Goal: Transaction & Acquisition: Purchase product/service

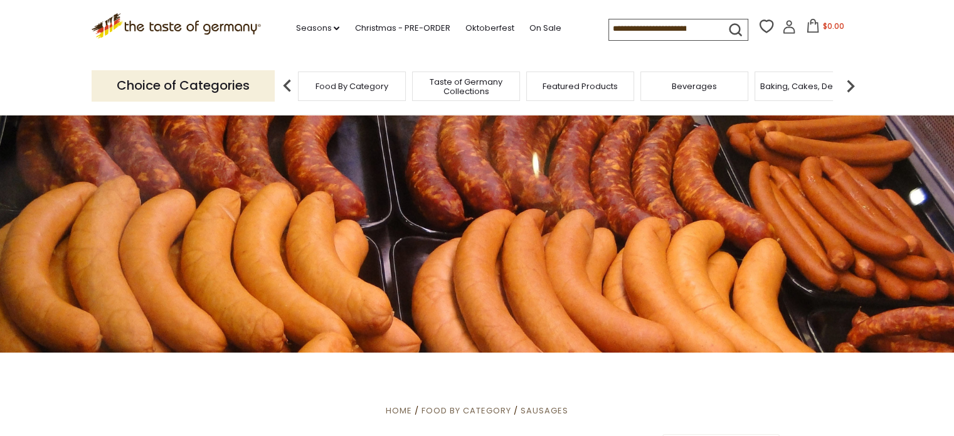
click at [849, 83] on img at bounding box center [850, 85] width 25 height 25
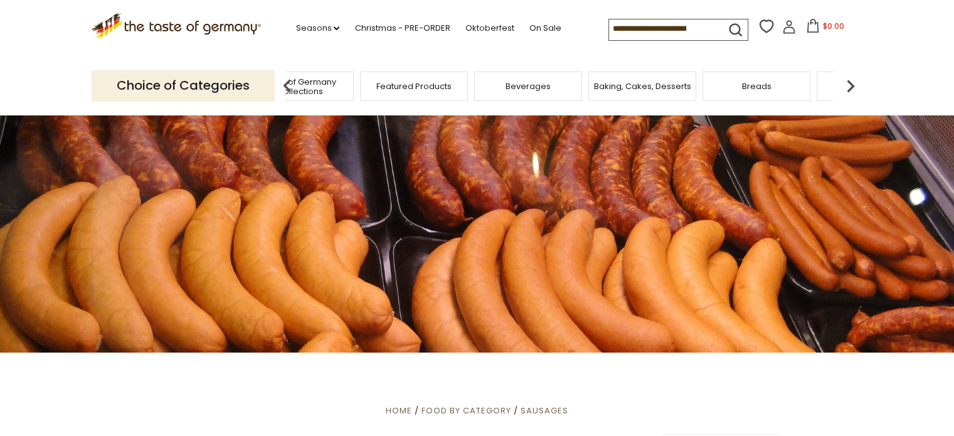
click at [849, 83] on img at bounding box center [850, 85] width 25 height 25
click at [577, 85] on div "Breads" at bounding box center [600, 86] width 108 height 29
click at [598, 85] on span "Breads" at bounding box center [599, 86] width 29 height 9
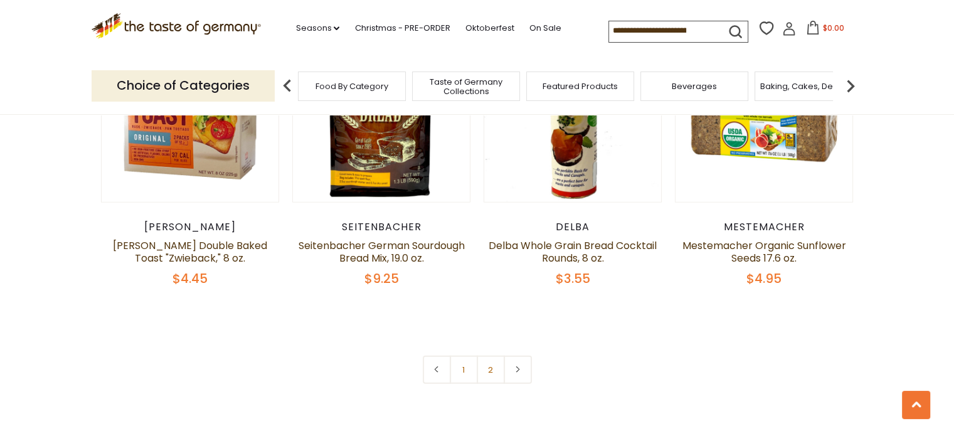
scroll to position [2886, 0]
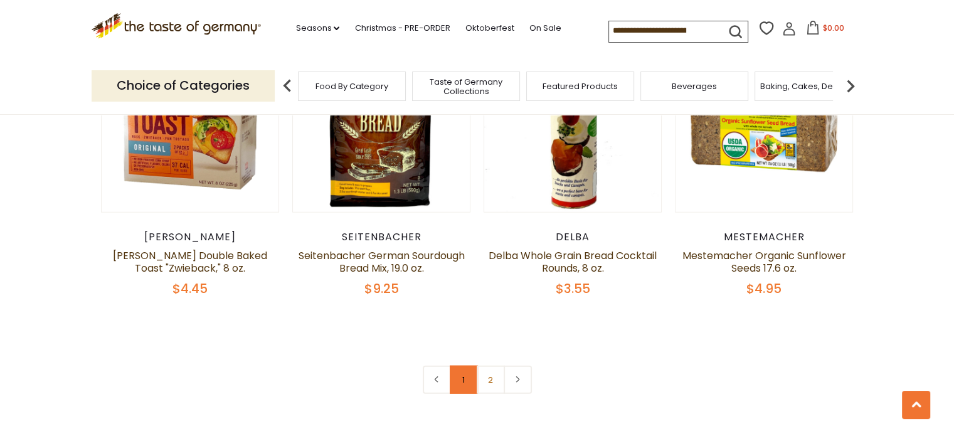
click at [463, 380] on link "1" at bounding box center [464, 380] width 28 height 28
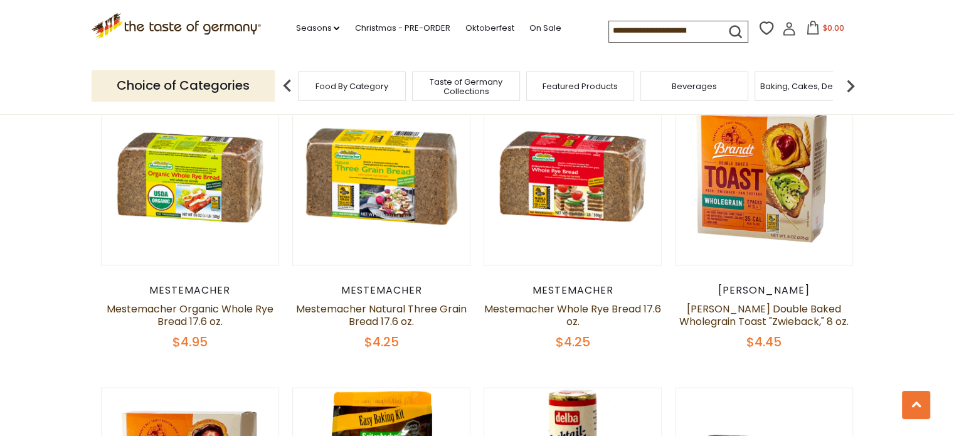
scroll to position [3069, 0]
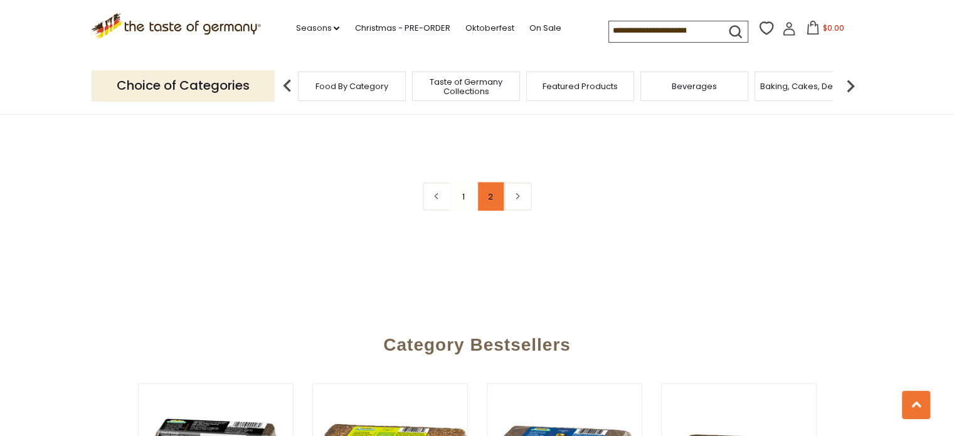
click at [492, 198] on link "2" at bounding box center [491, 197] width 28 height 28
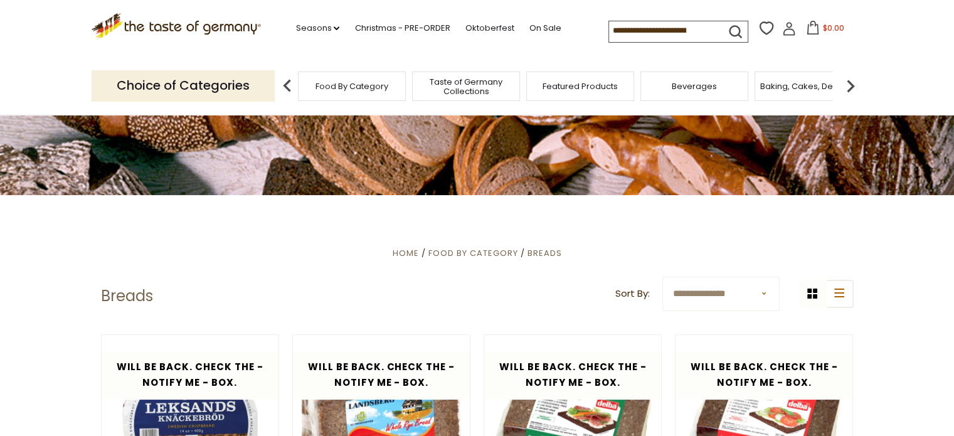
scroll to position [0, 0]
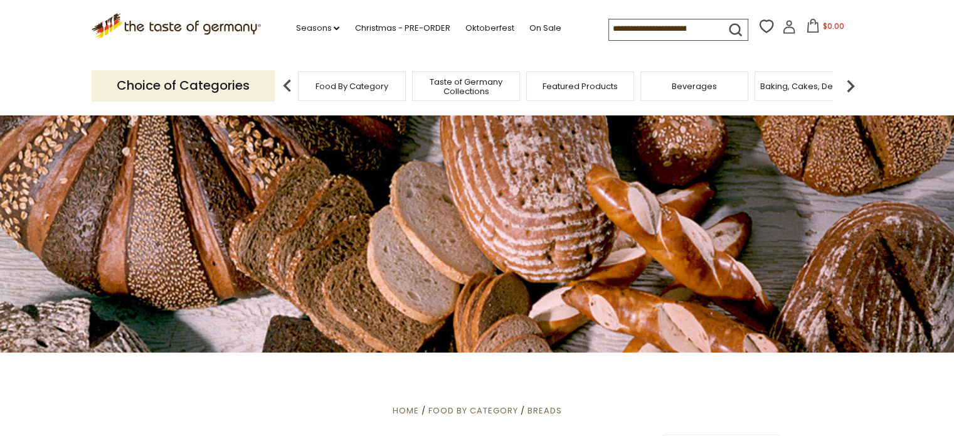
click at [650, 31] on input at bounding box center [662, 28] width 106 height 18
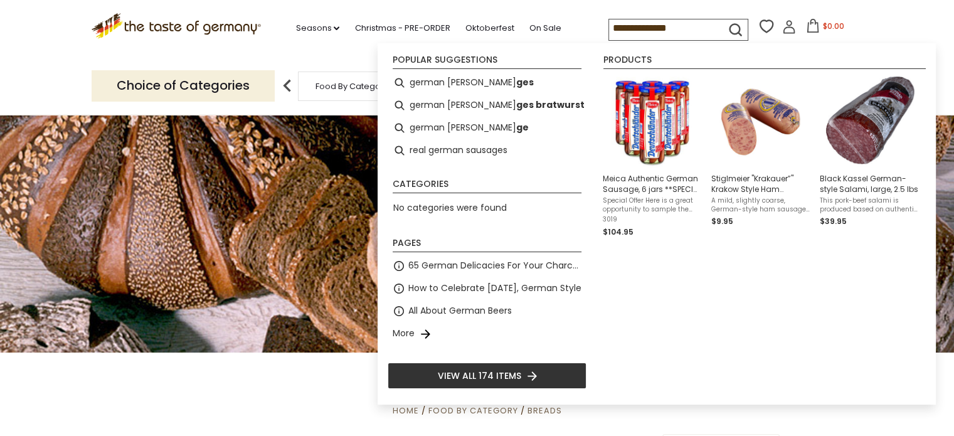
type input "**********"
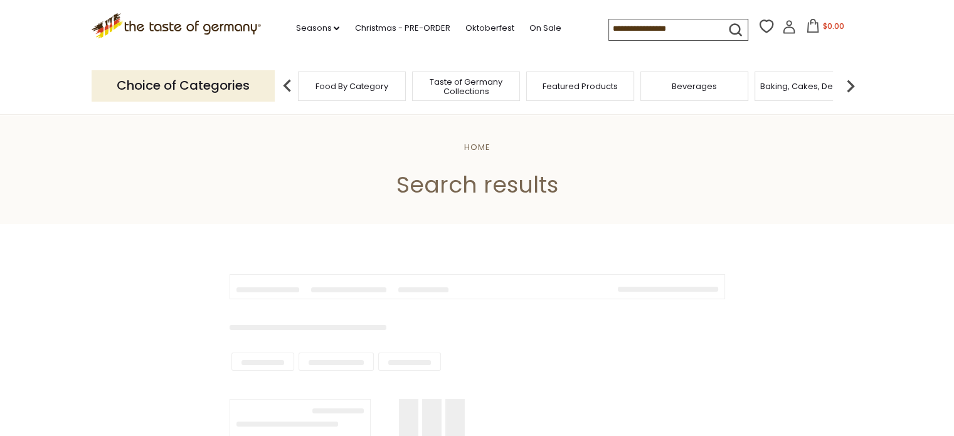
type input "**********"
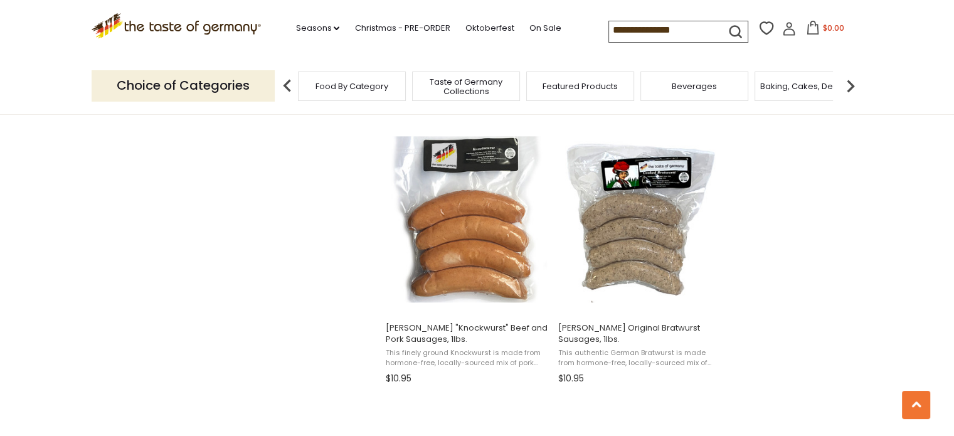
scroll to position [1631, 0]
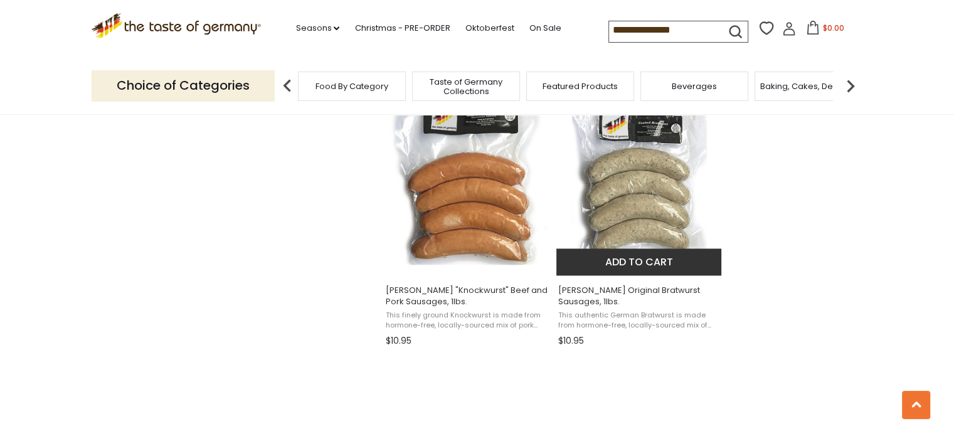
click at [685, 322] on span "This authentic German Bratwurst is made from hormone-free, locally-sourced mix …" at bounding box center [639, 320] width 162 height 19
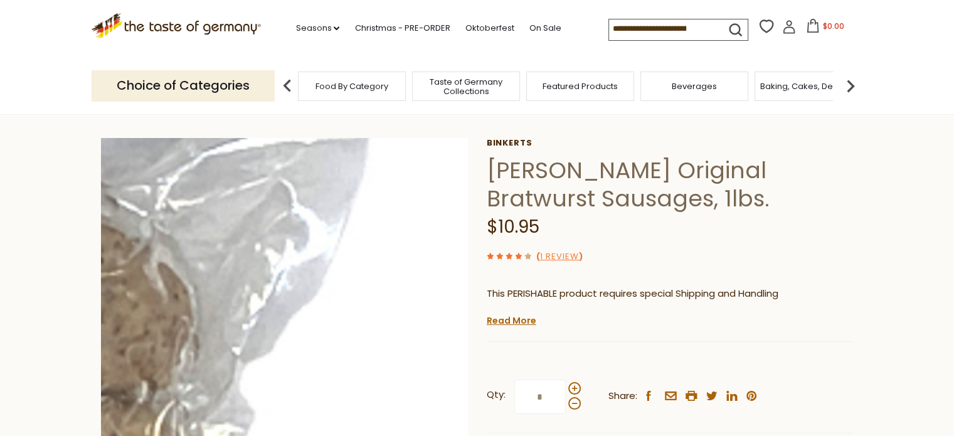
scroll to position [63, 0]
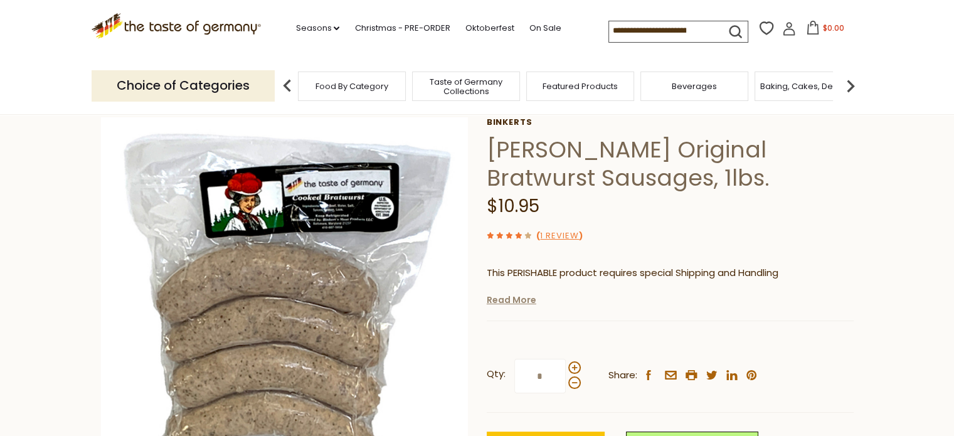
click at [521, 300] on link "Read More" at bounding box center [512, 300] width 50 height 13
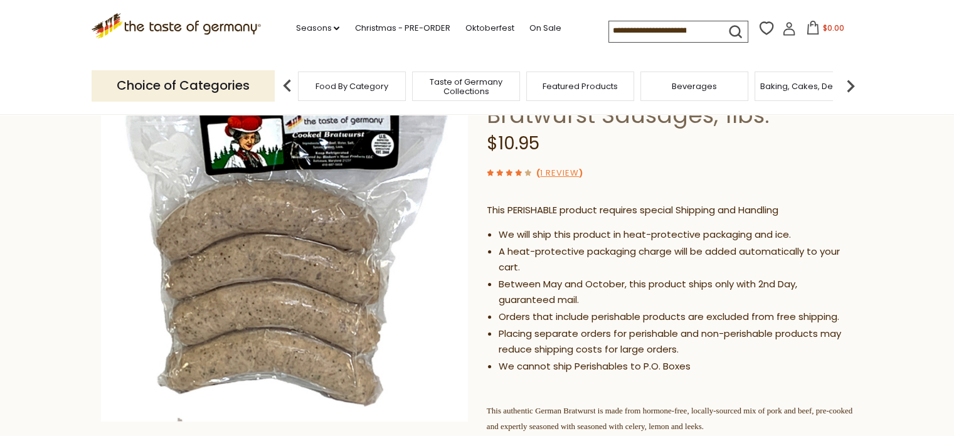
scroll to position [0, 0]
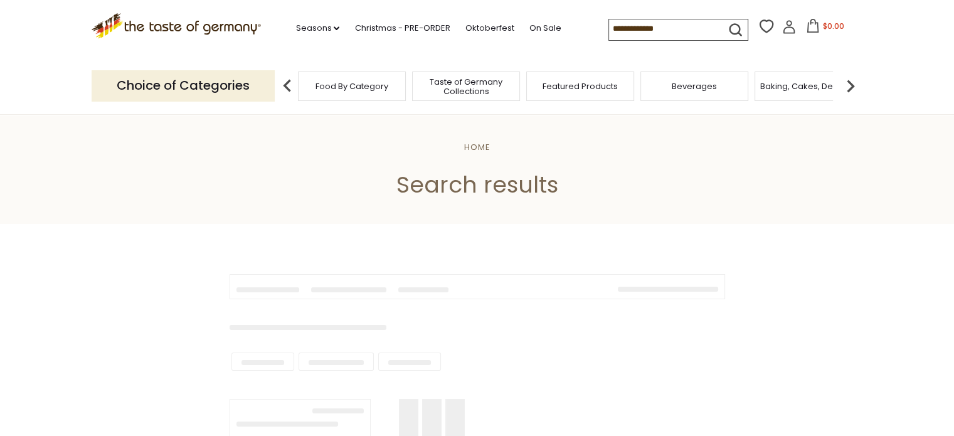
type input "**********"
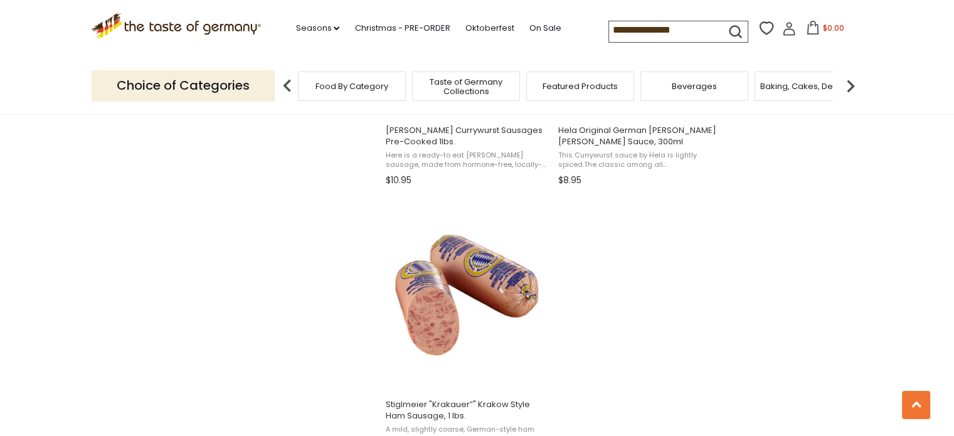
scroll to position [2196, 0]
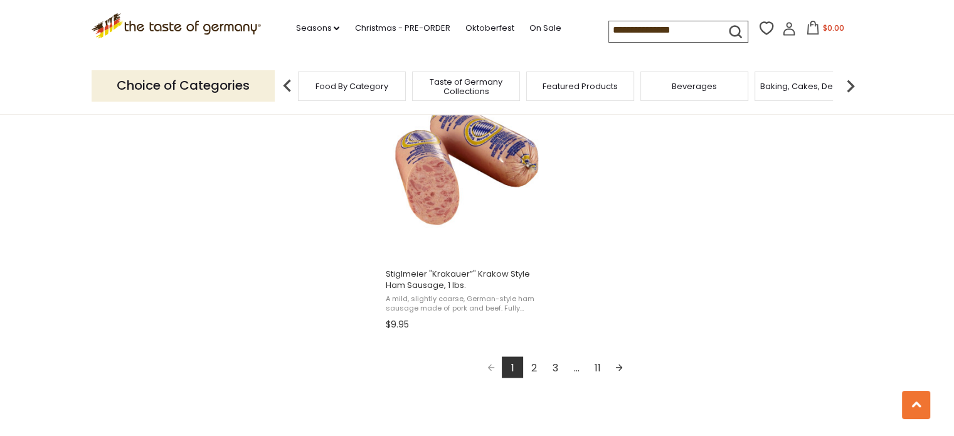
click at [533, 368] on link "2" at bounding box center [533, 366] width 21 height 21
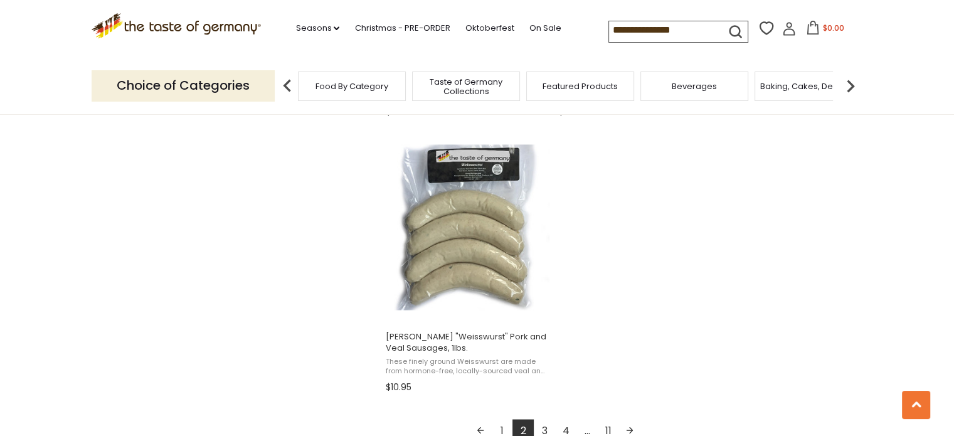
scroll to position [2196, 0]
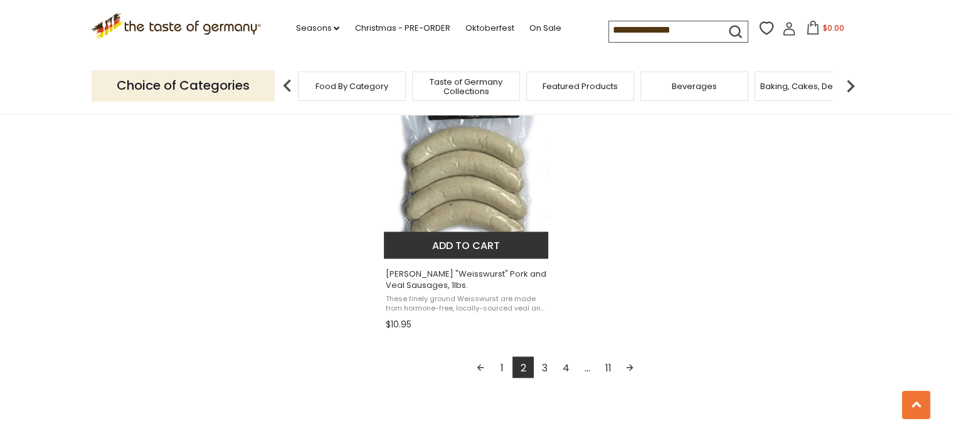
click at [471, 295] on span "These finely ground Weisswurst are made from hormone-free, locally-sourced veal…" at bounding box center [467, 303] width 162 height 19
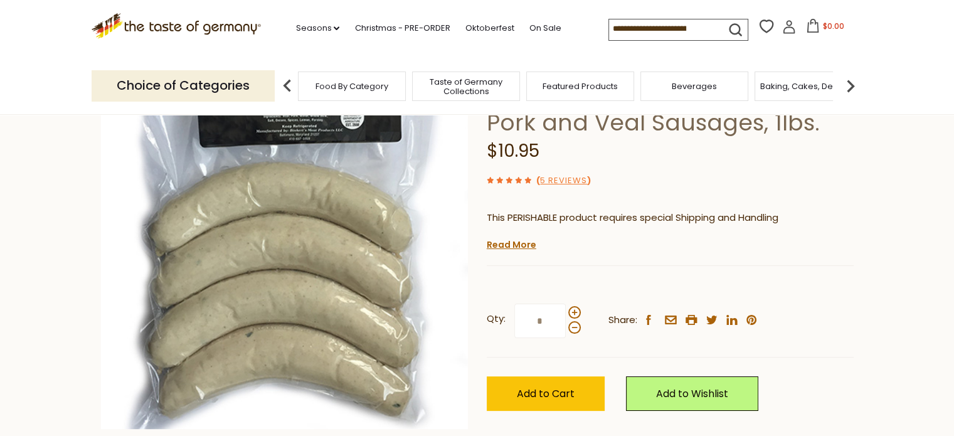
scroll to position [125, 0]
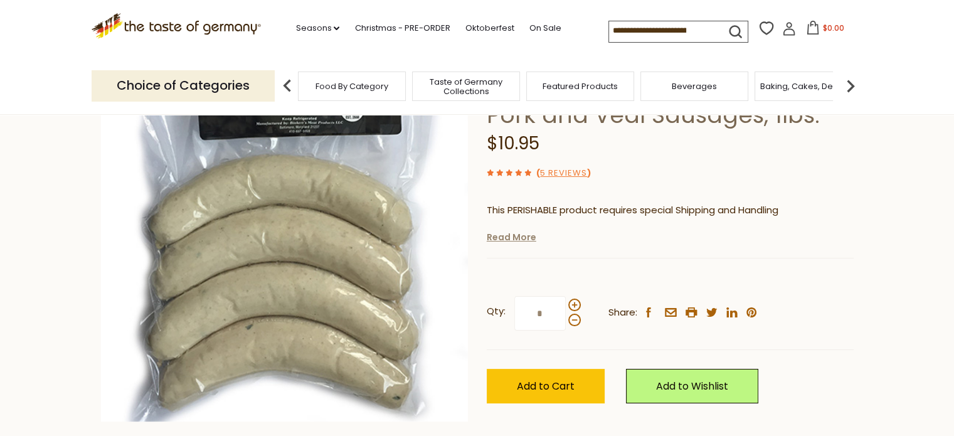
click at [501, 239] on link "Read More" at bounding box center [512, 237] width 50 height 13
